Goal: Task Accomplishment & Management: Manage account settings

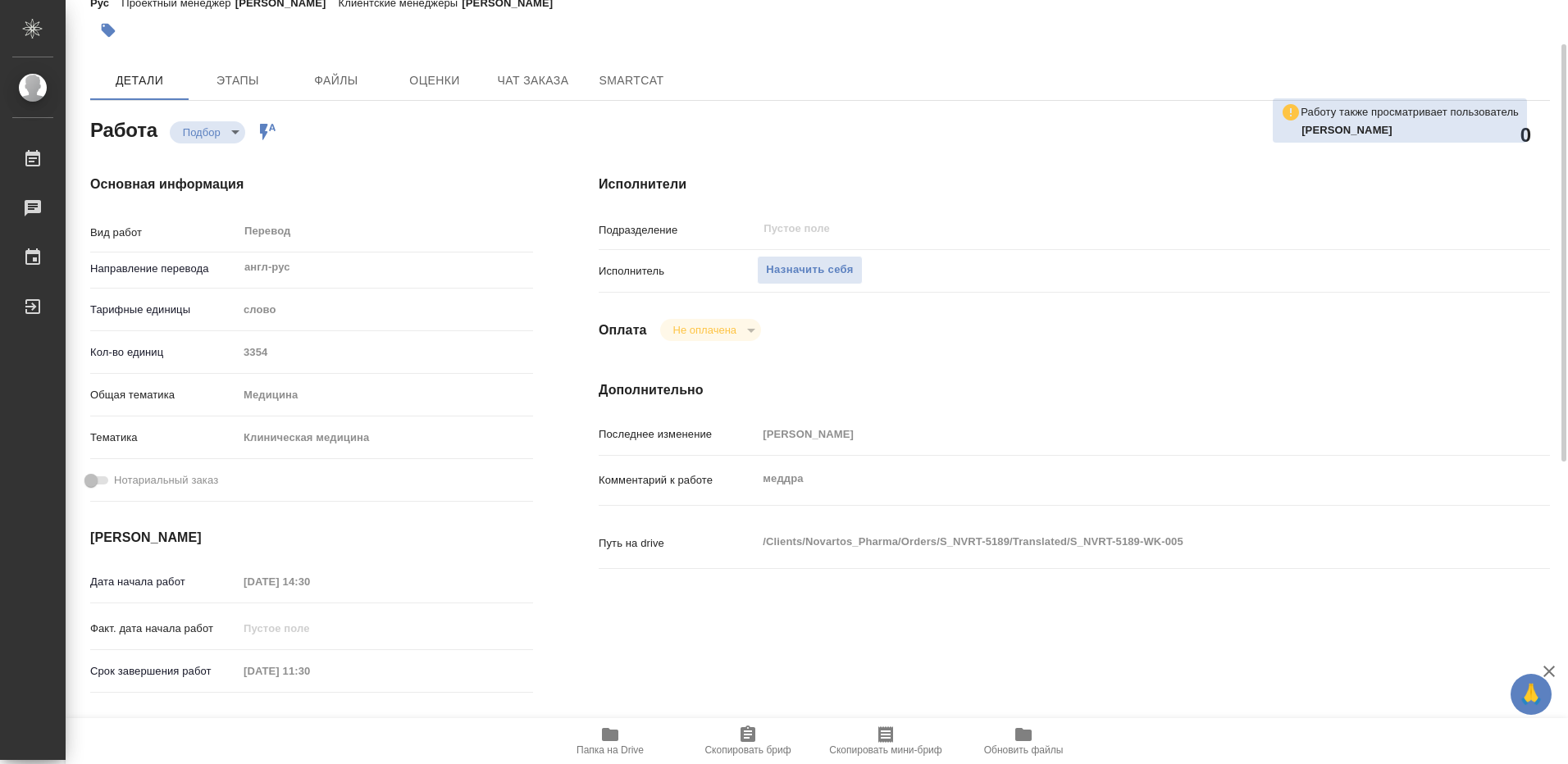
scroll to position [164, 0]
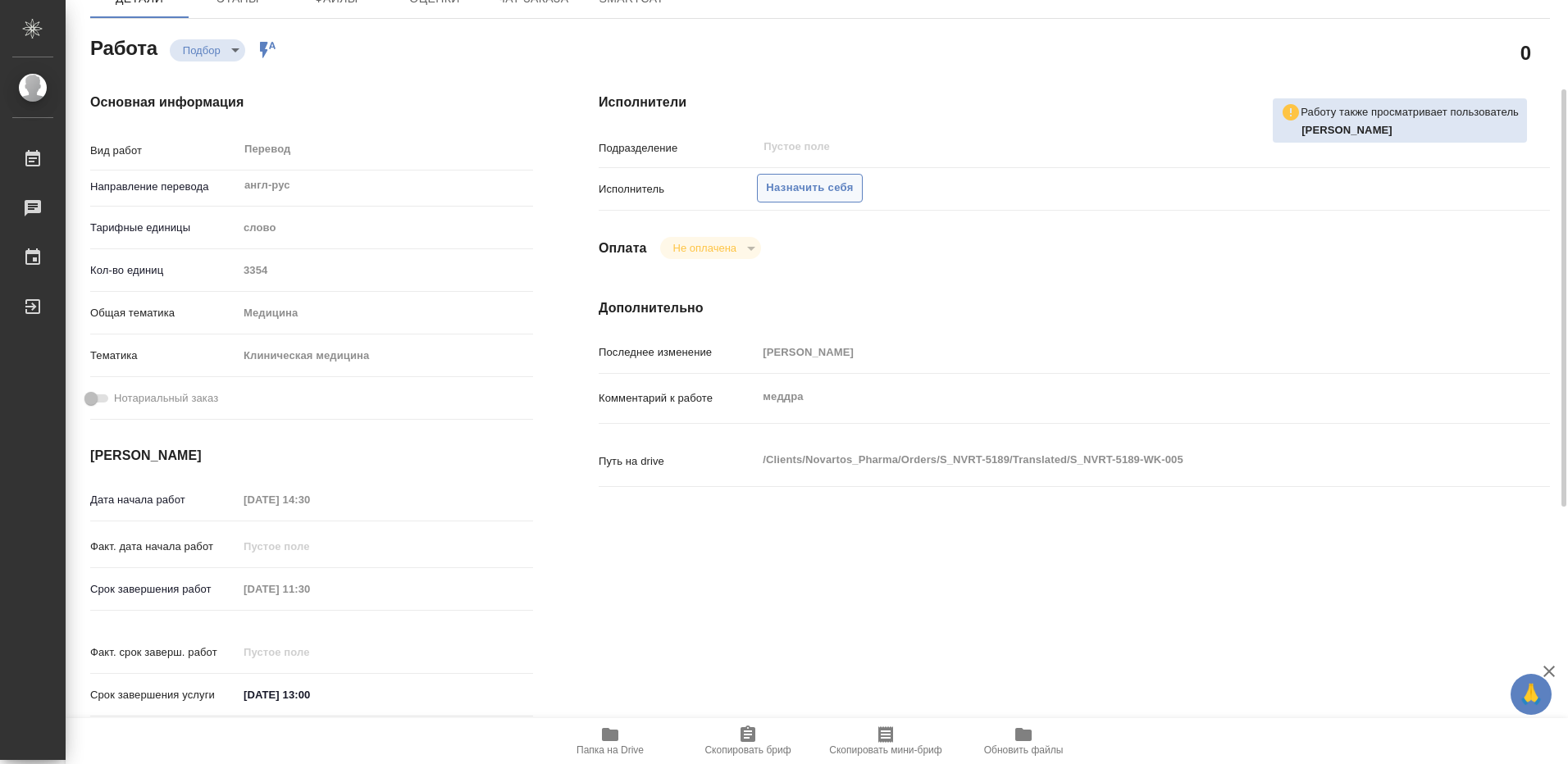
click at [817, 183] on span "Назначить себя" at bounding box center [810, 188] width 87 height 19
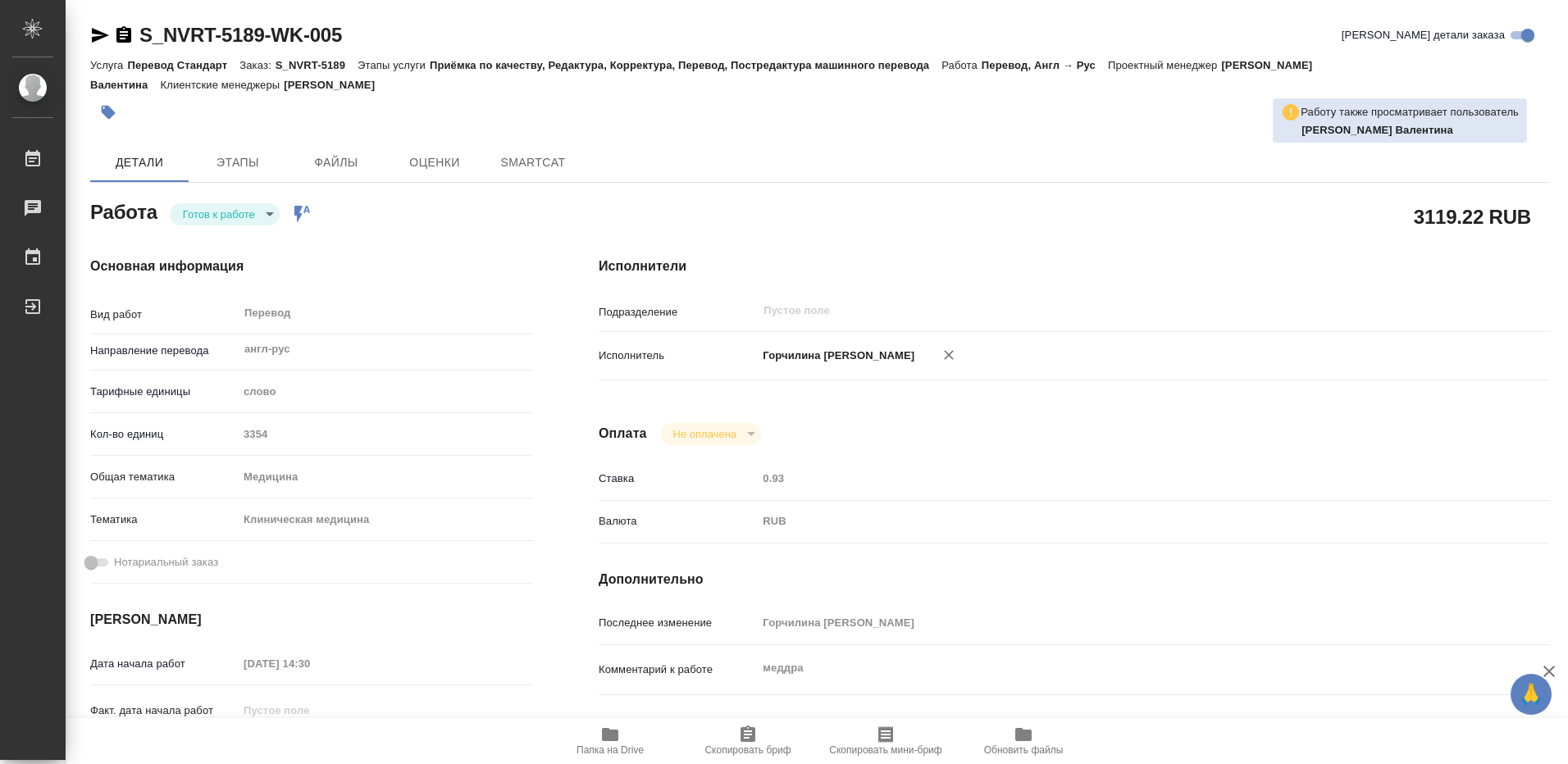
type textarea "x"
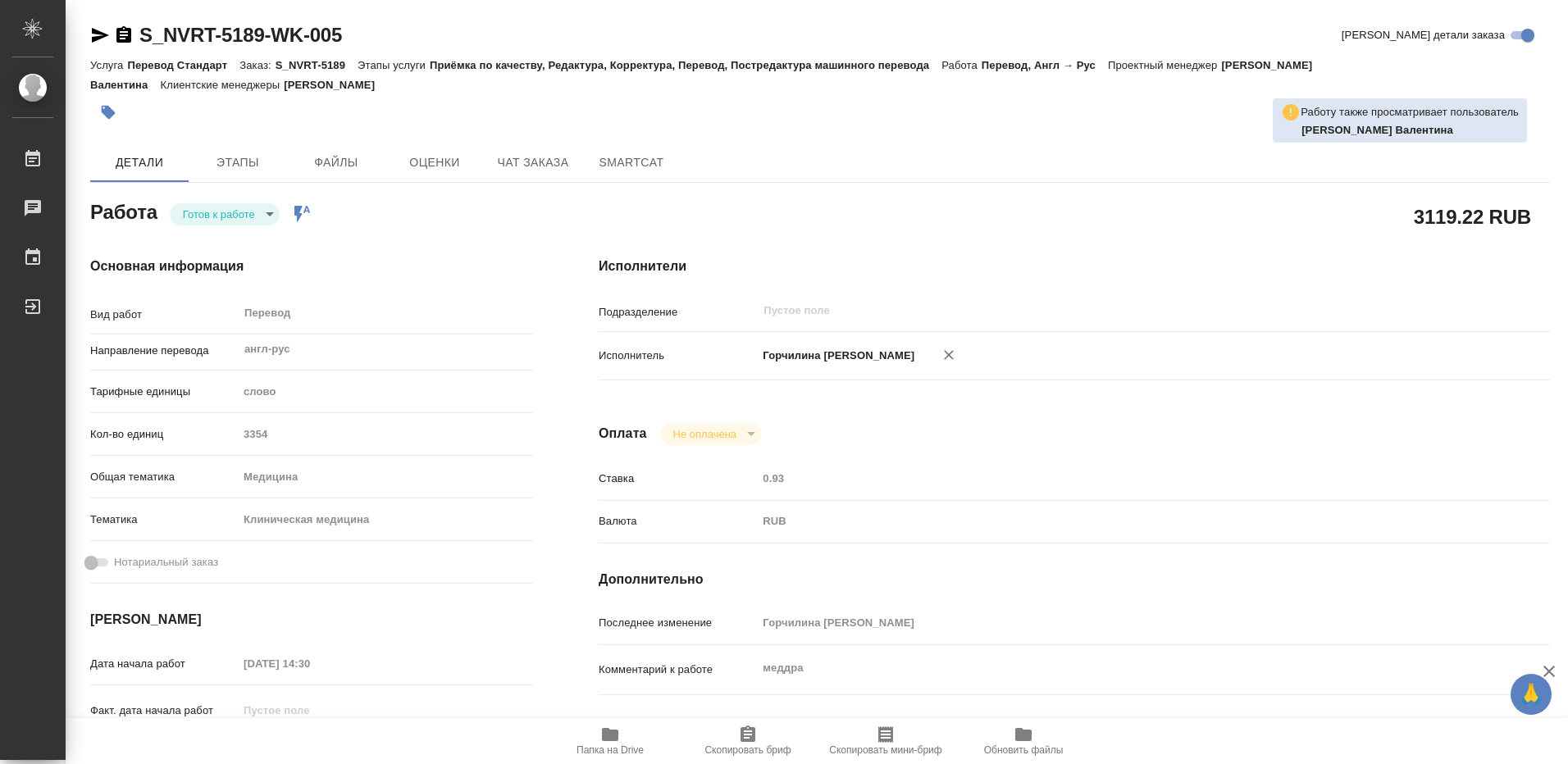
type textarea "x"
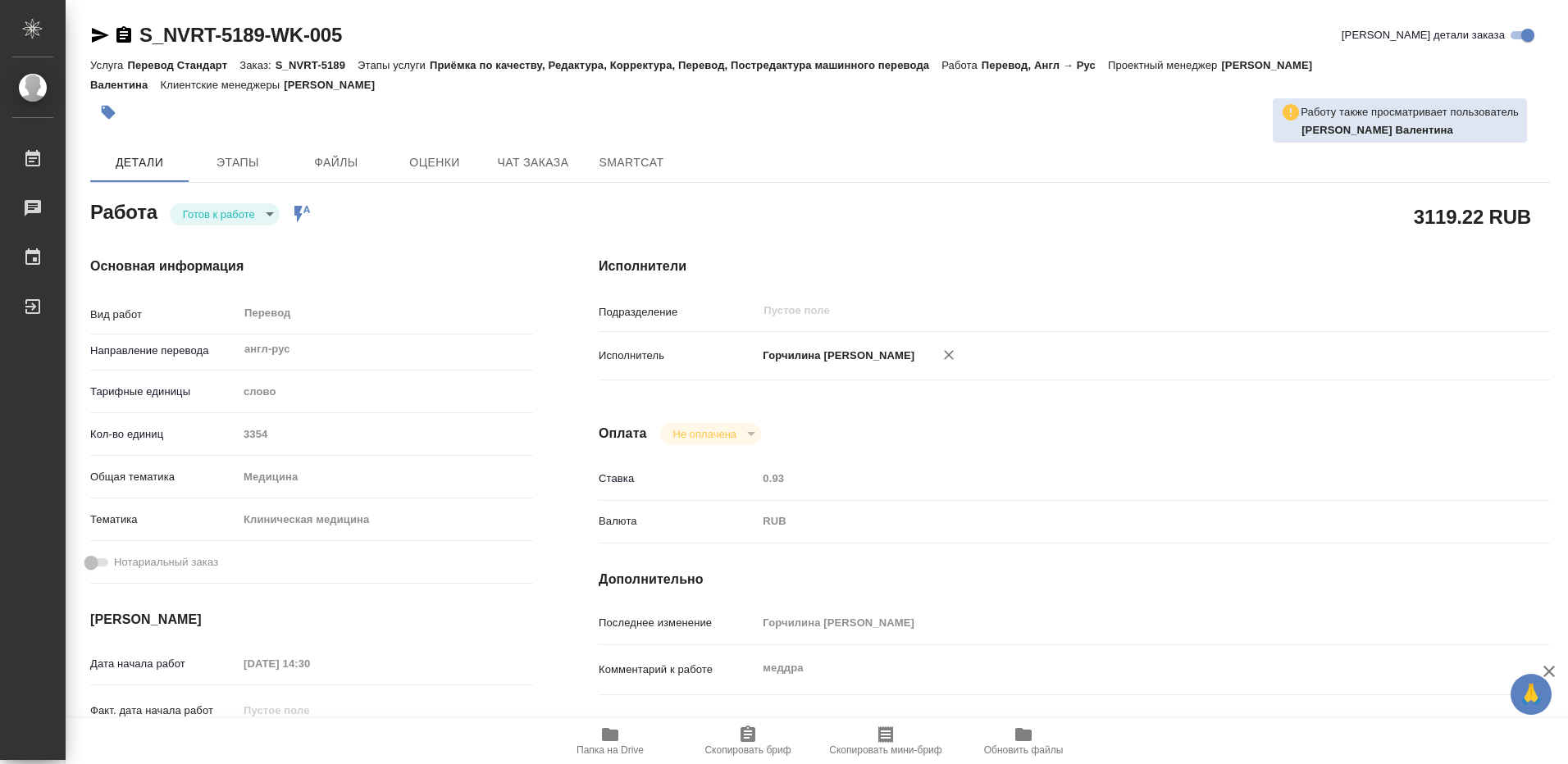
type textarea "x"
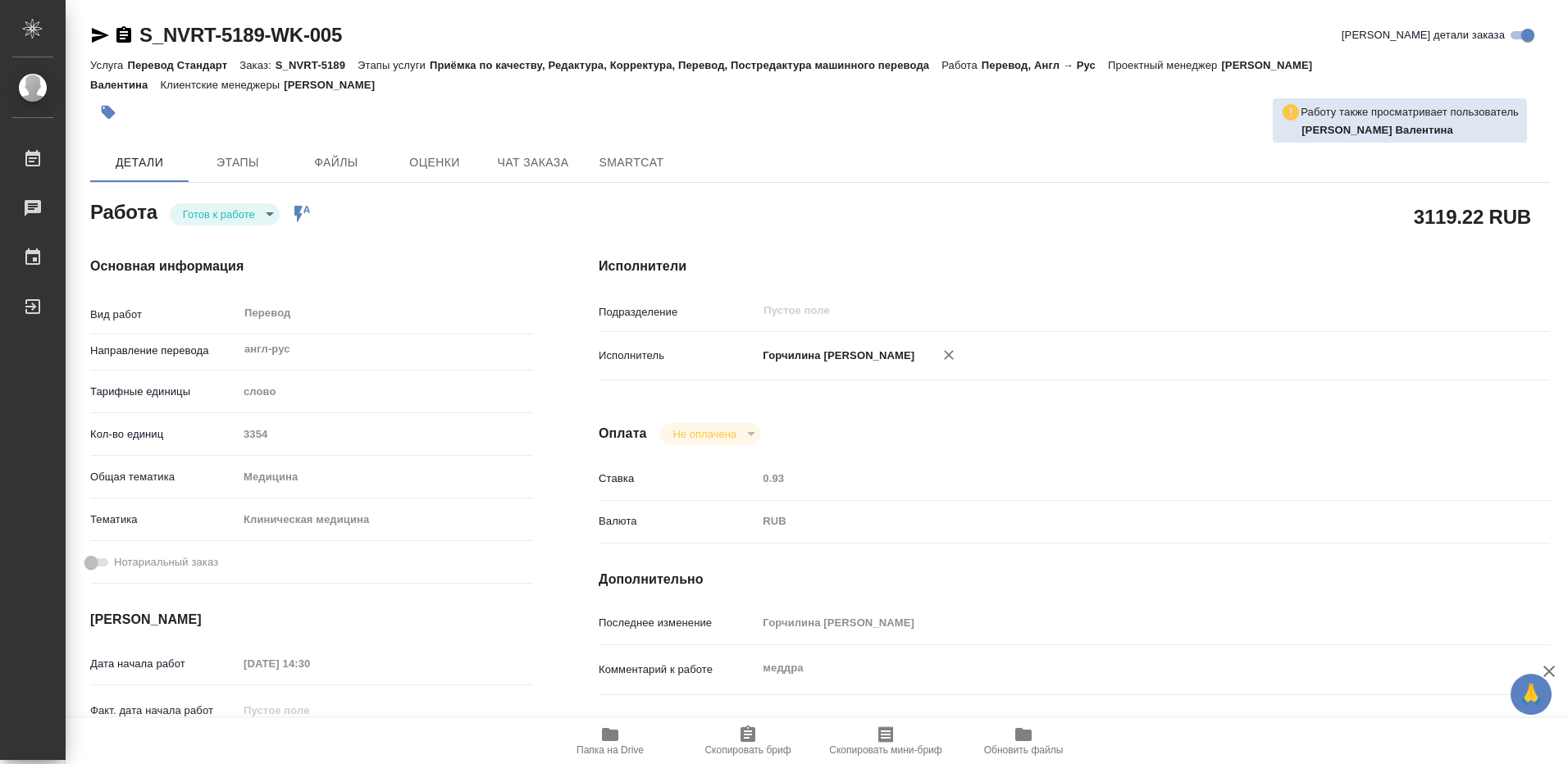
type textarea "x"
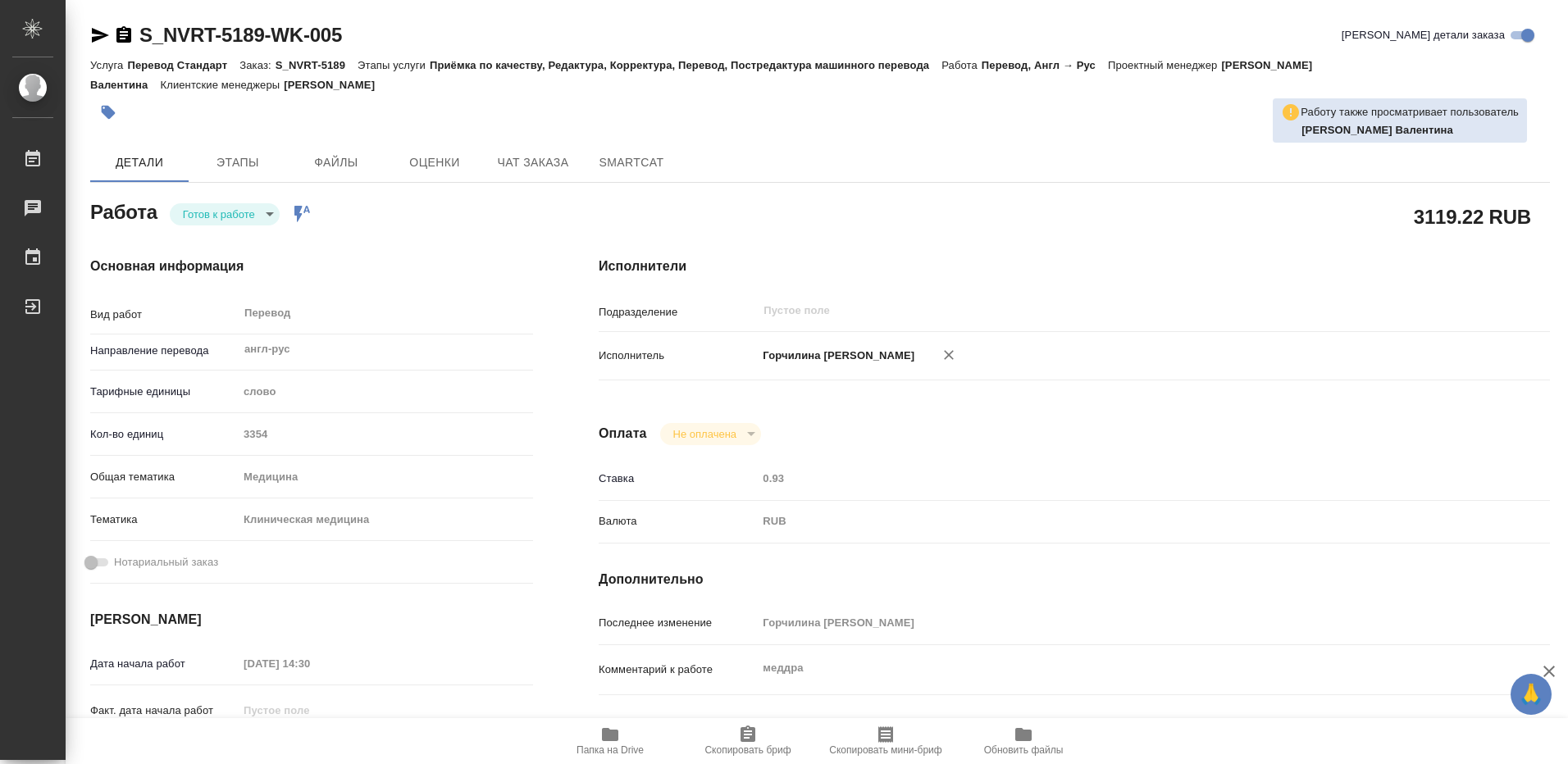
scroll to position [164, 0]
